Goal: Task Accomplishment & Management: Use online tool/utility

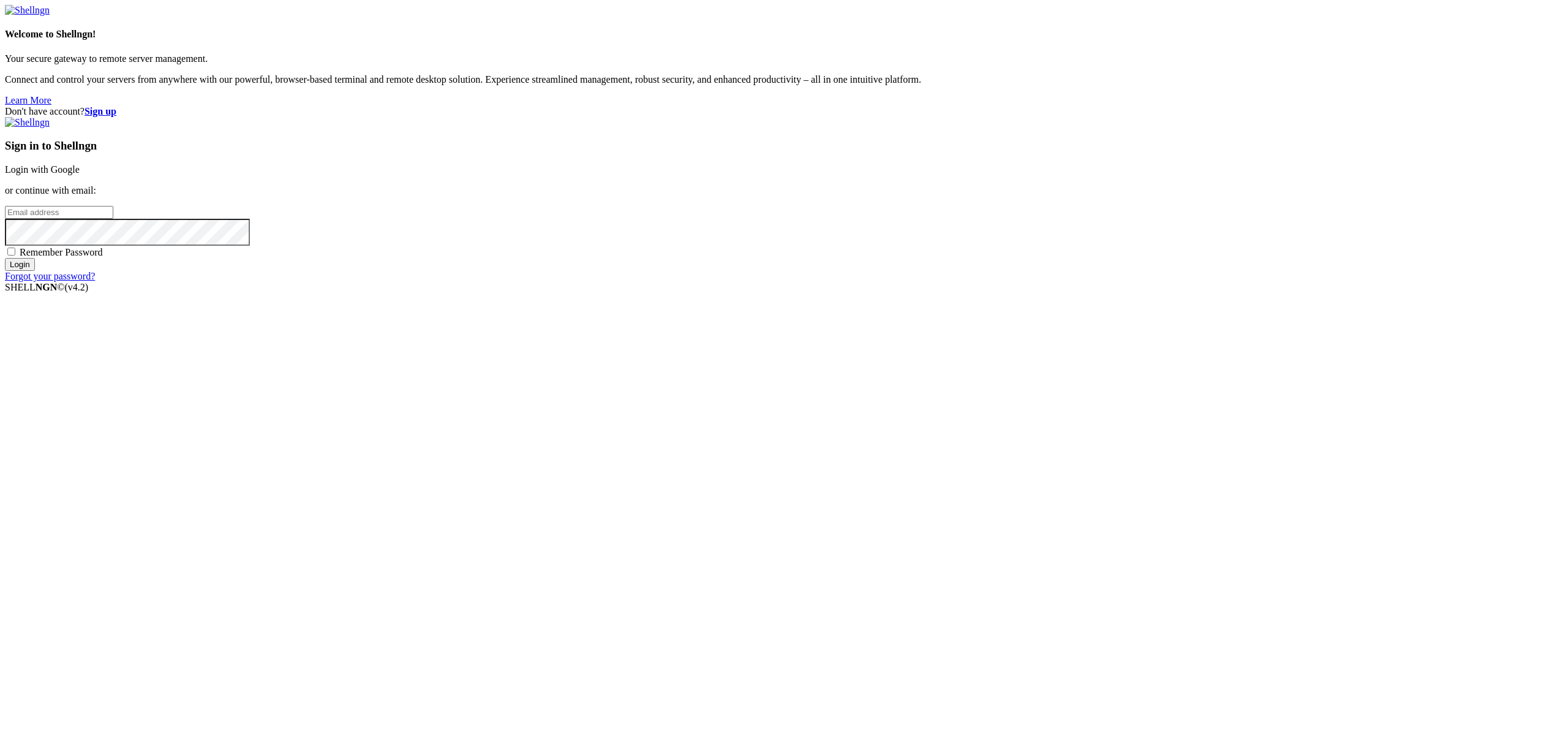
type input "[PERSON_NAME][EMAIL_ADDRESS][DOMAIN_NAME]"
click at [35, 271] on input "Login" at bounding box center [20, 264] width 30 height 13
click at [979, 222] on div "Two Factor Authentication Enter the 6-digits code generated by your authenticat…" at bounding box center [784, 169] width 1558 height 105
click at [113, 198] on input "number" at bounding box center [59, 191] width 109 height 13
click at [972, 222] on div "Two Factor Authentication Enter the 6-digits code generated by your authenticat…" at bounding box center [784, 169] width 1558 height 105
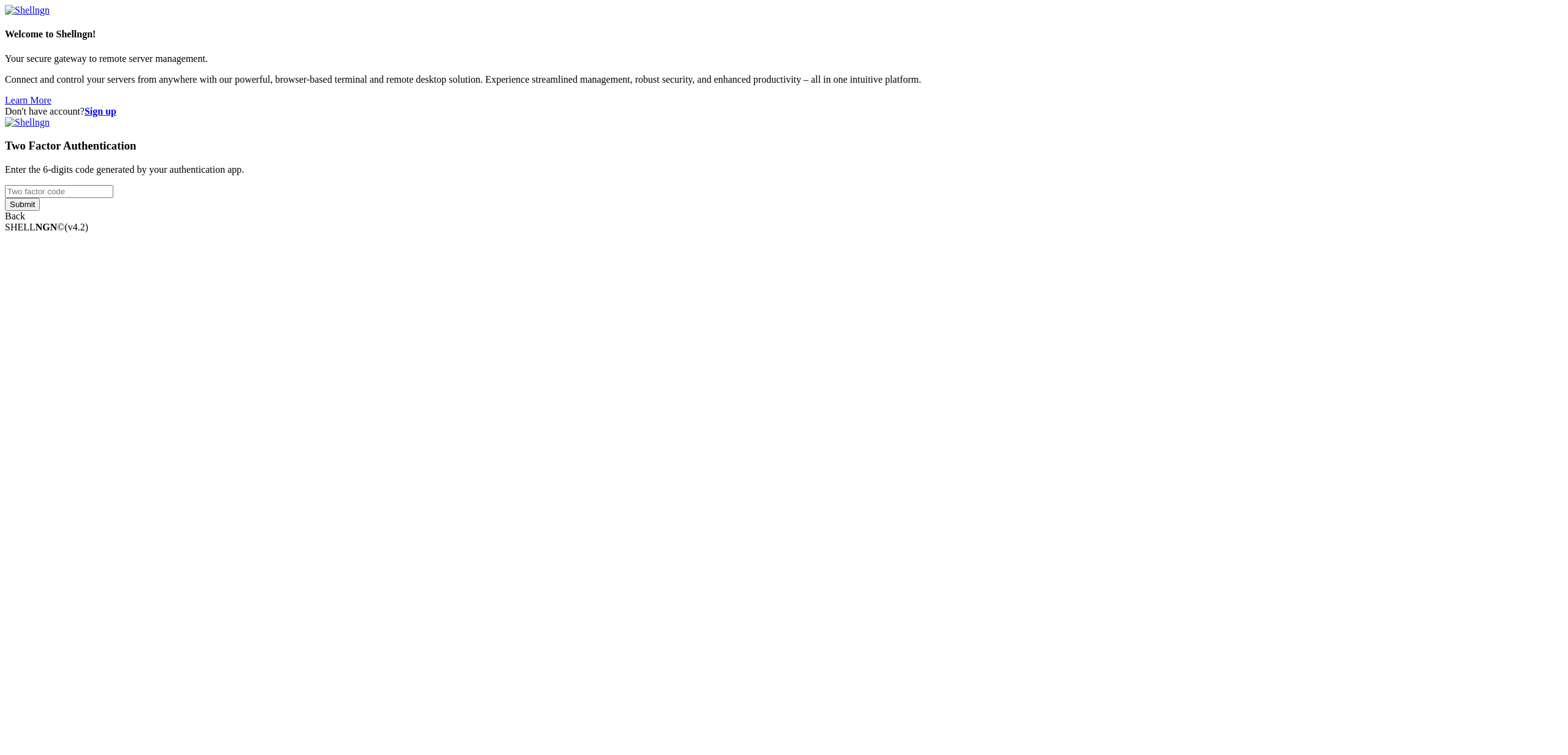
click at [113, 198] on input "number" at bounding box center [59, 191] width 109 height 13
paste input "033100"
type input "033100"
click at [40, 211] on input "Submit" at bounding box center [22, 204] width 35 height 13
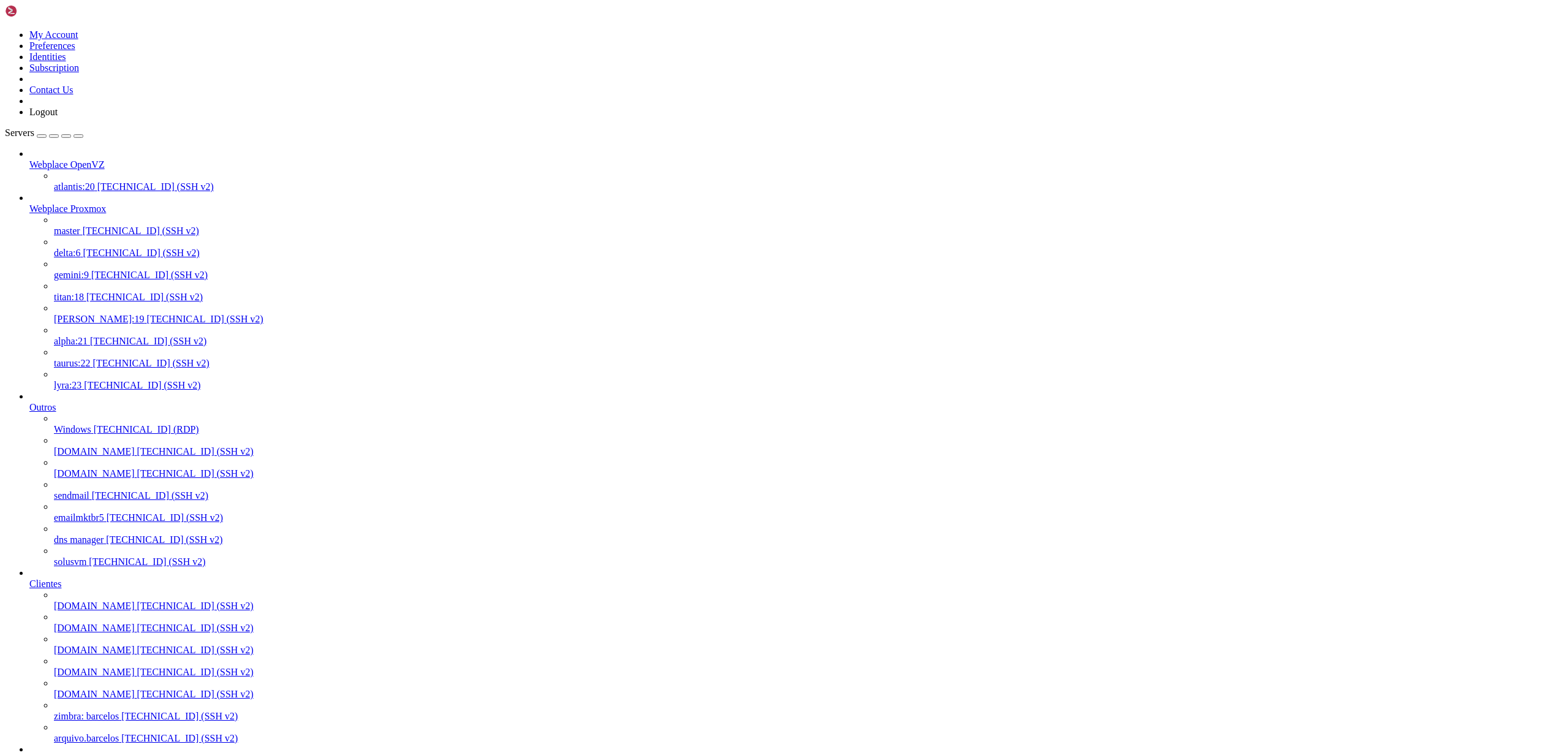
click at [119, 270] on span "[TECHNICAL_ID] (SSH v2)" at bounding box center [150, 275] width 117 height 10
